Goal: Task Accomplishment & Management: Manage account settings

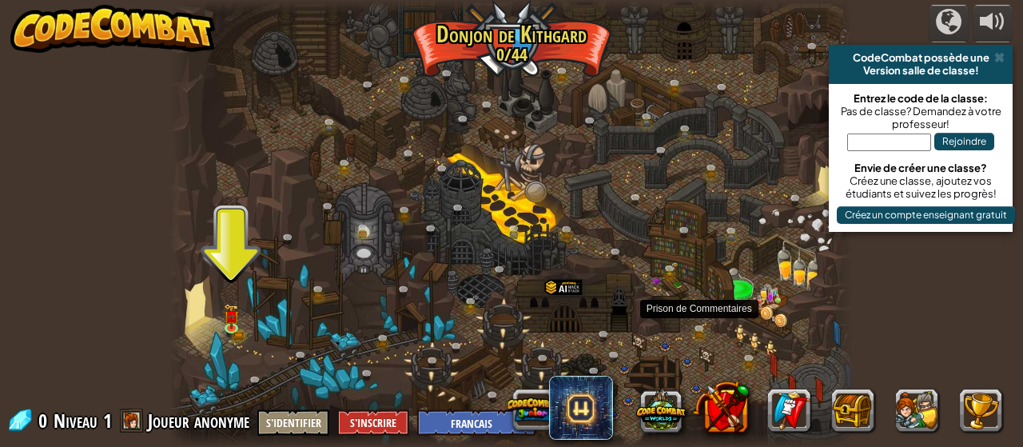
select select "fr"
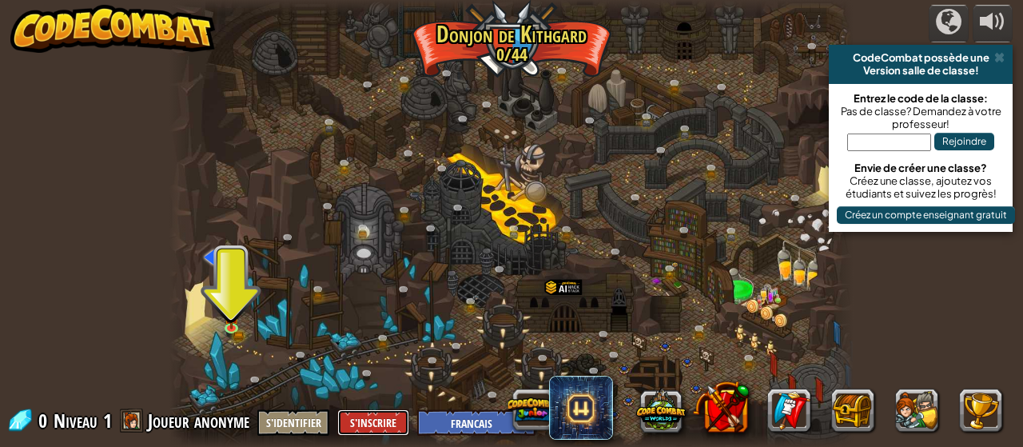
drag, startPoint x: 334, startPoint y: 412, endPoint x: 290, endPoint y: 432, distance: 48.0
click at [290, 432] on div "0 Niveau 1 Joueur anonyme S'identifier S'inscrire English ([GEOGRAPHIC_DATA]) E…" at bounding box center [270, 422] width 529 height 28
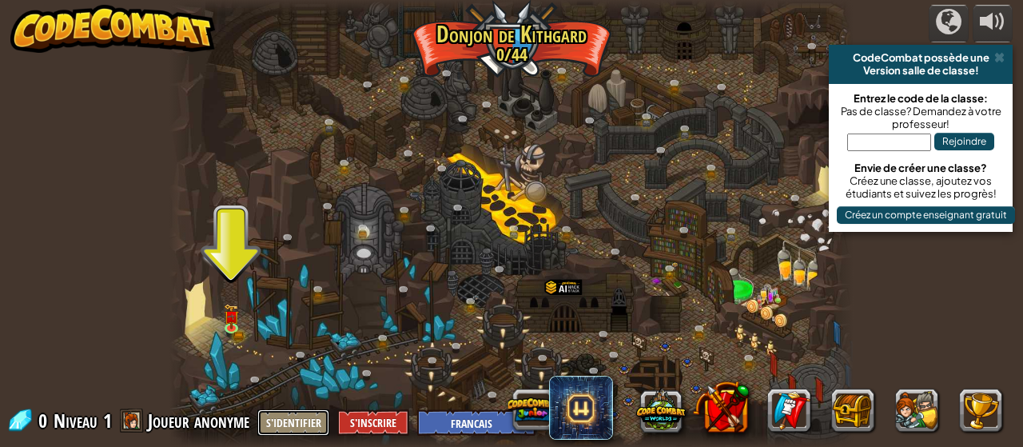
click at [290, 432] on button "S'identifier" at bounding box center [293, 422] width 72 height 26
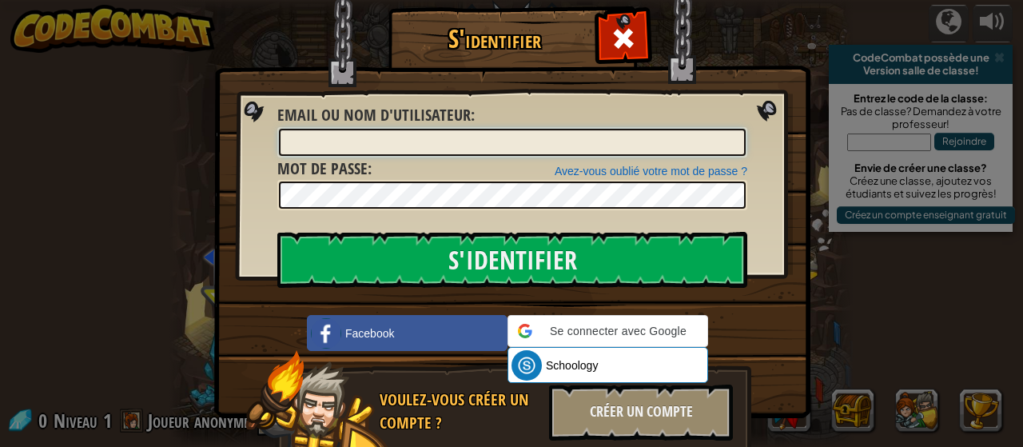
type input "[PERSON_NAME]"
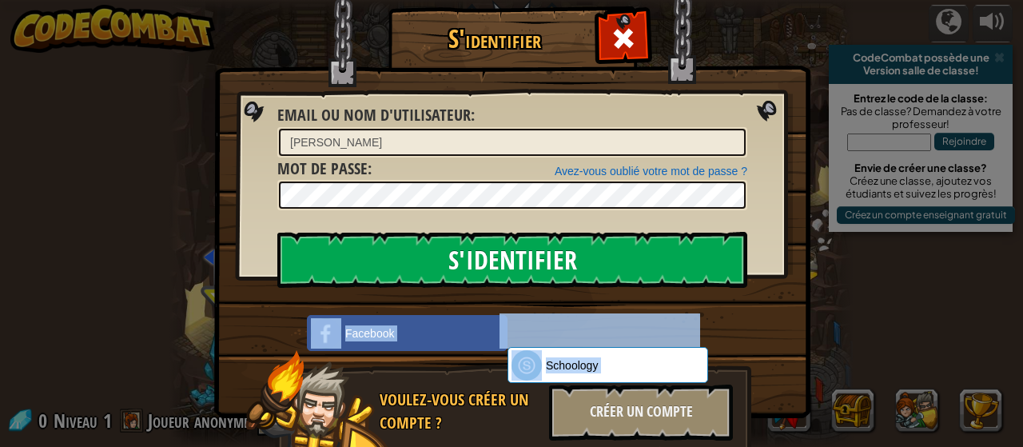
click at [658, 201] on div "S'identifier Erreur inconnue Email ou nom d'utilisateur : [PERSON_NAME] Avez-vo…" at bounding box center [511, 256] width 532 height 465
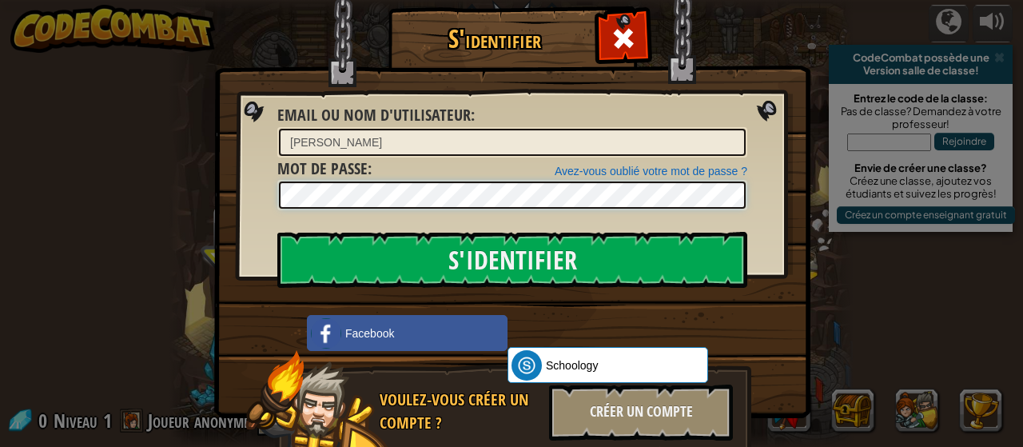
drag, startPoint x: 290, startPoint y: 432, endPoint x: 817, endPoint y: 203, distance: 574.8
click at [817, 203] on div "S'identifier Erreur inconnue Email ou nom d'utilisateur : [PERSON_NAME] Avez-vo…" at bounding box center [511, 223] width 1023 height 447
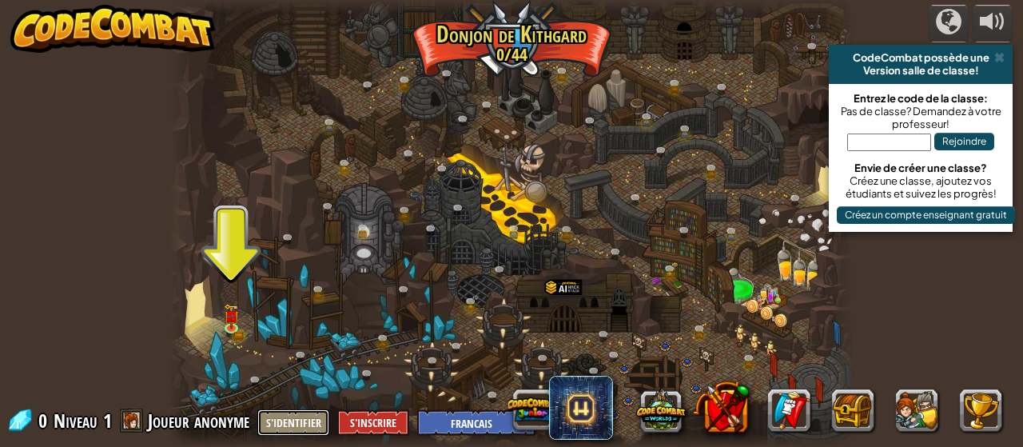
click at [297, 432] on button "S'identifier" at bounding box center [293, 422] width 72 height 26
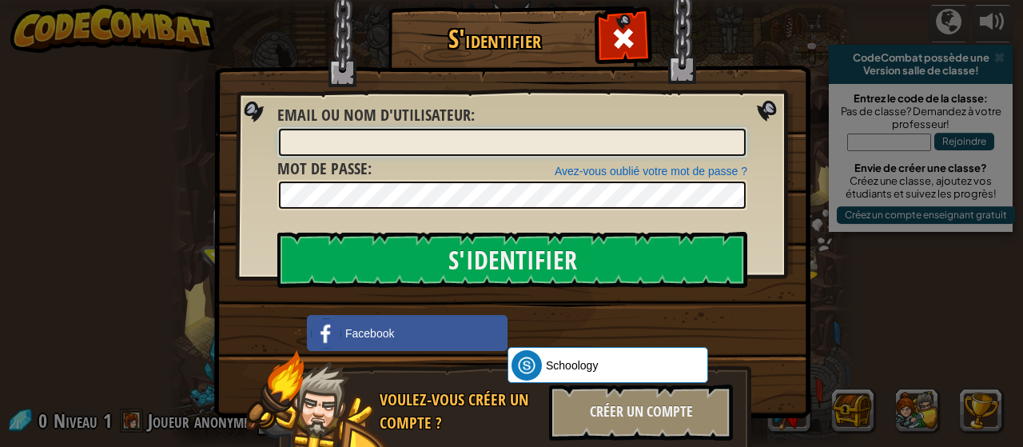
type input "[PERSON_NAME]"
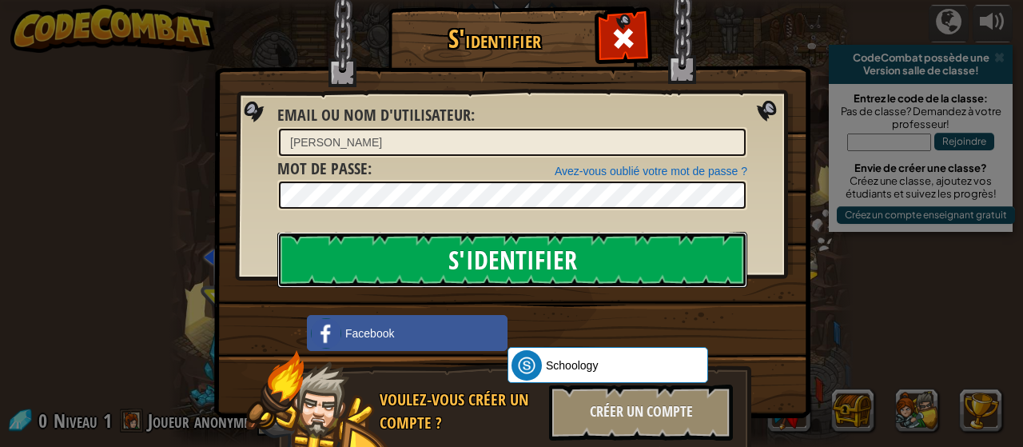
click at [501, 258] on input "S'identifier" at bounding box center [512, 260] width 470 height 56
